Goal: Download file/media

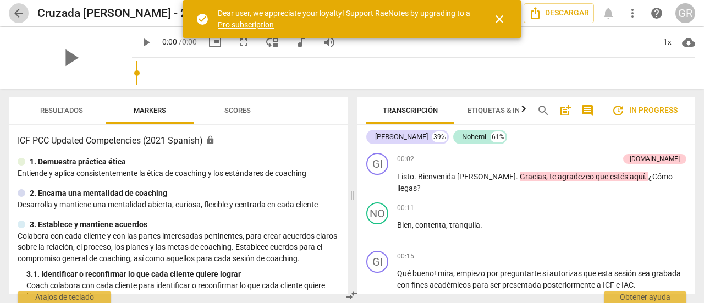
click at [10, 15] on span "arrow_back" at bounding box center [19, 13] width 20 height 13
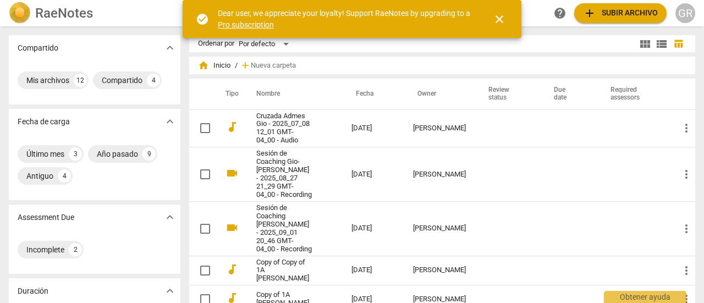
click at [275, 165] on link "Sesión de Coaching Gio-[PERSON_NAME] - 2025_08_27 21_29 GMT-04_00 - Recording" at bounding box center [284, 175] width 56 height 50
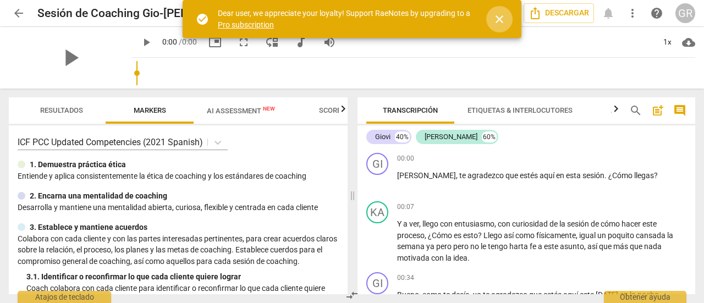
click at [498, 18] on span "close" at bounding box center [499, 19] width 13 height 13
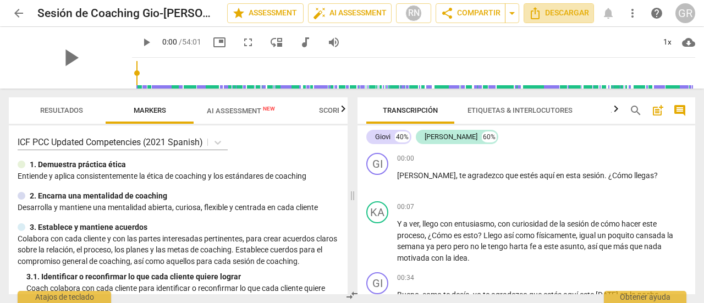
click at [551, 12] on span "Descargar" at bounding box center [559, 13] width 61 height 13
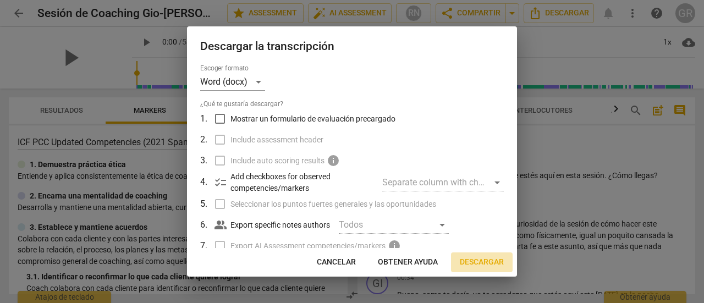
click at [475, 261] on span "Descargar" at bounding box center [482, 262] width 44 height 11
